Goal: Task Accomplishment & Management: Use online tool/utility

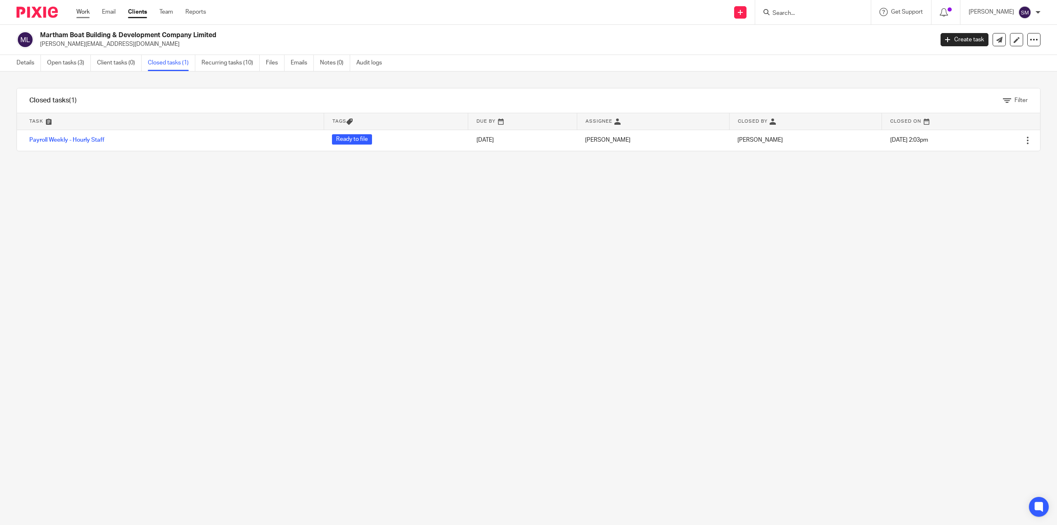
click at [83, 16] on link "Work" at bounding box center [82, 12] width 13 height 8
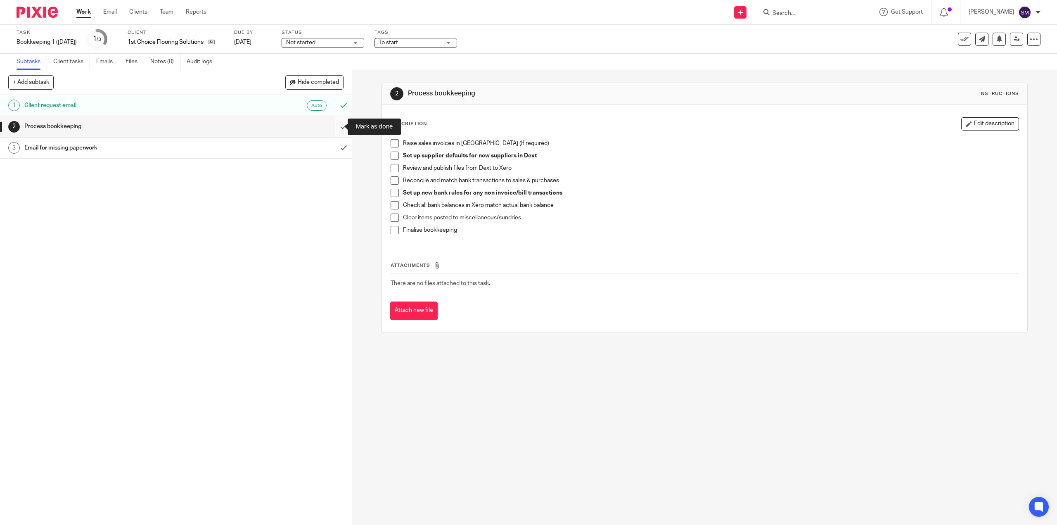
click at [337, 126] on input "submit" at bounding box center [176, 126] width 352 height 21
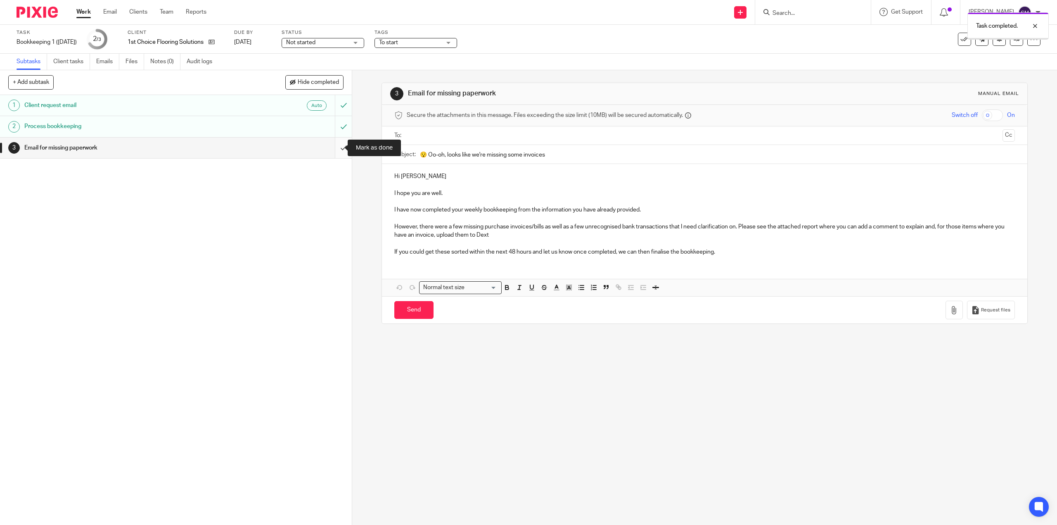
click at [341, 147] on input "submit" at bounding box center [176, 148] width 352 height 21
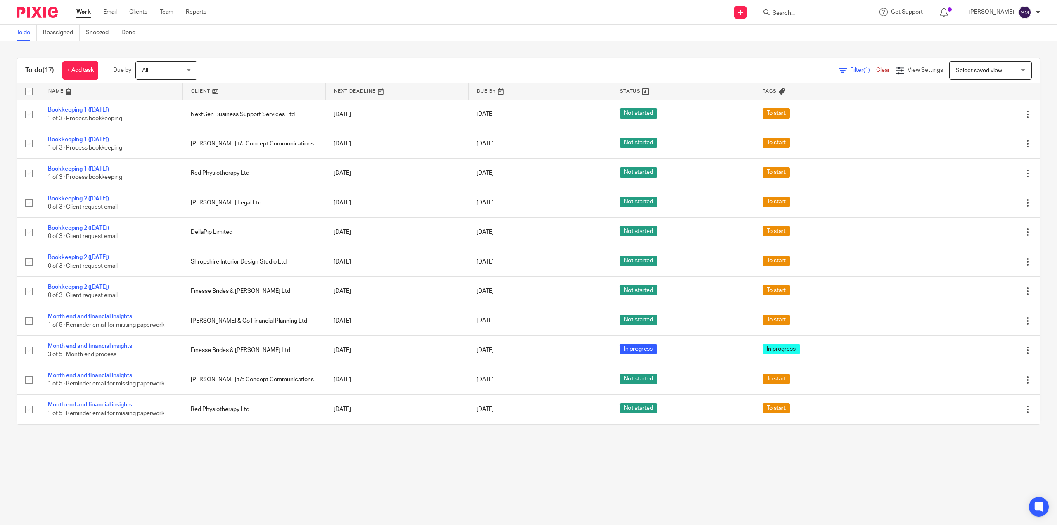
click at [609, 473] on main "To do Reassigned Snoozed Done To do (17) + Add task Due by All All [DATE] [DATE…" at bounding box center [528, 262] width 1057 height 525
